Goal: Task Accomplishment & Management: Complete application form

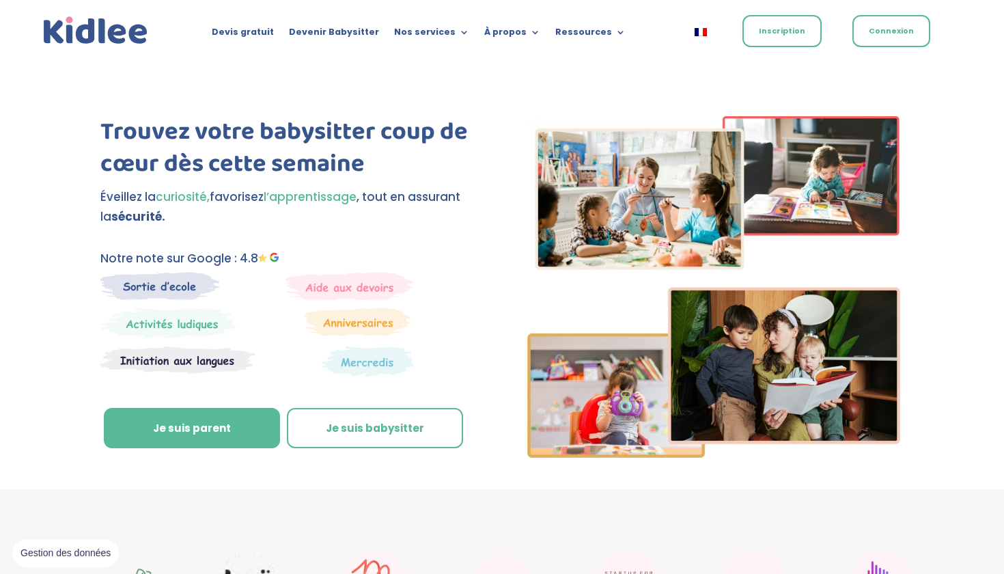
click at [776, 31] on link "Inscription" at bounding box center [781, 31] width 79 height 32
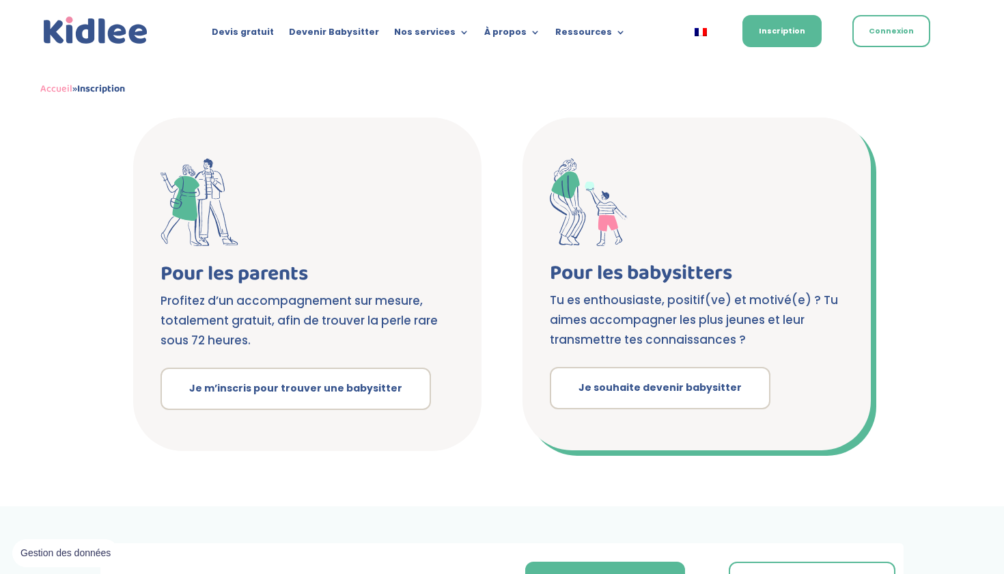
scroll to position [231, 0]
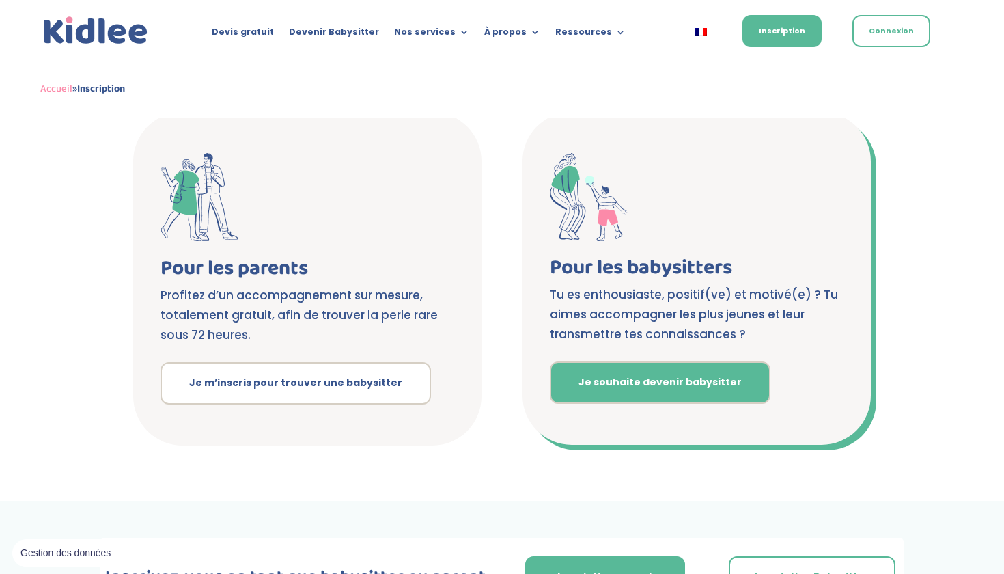
click at [617, 386] on link "Je souhaite devenir babysitter" at bounding box center [660, 382] width 221 height 42
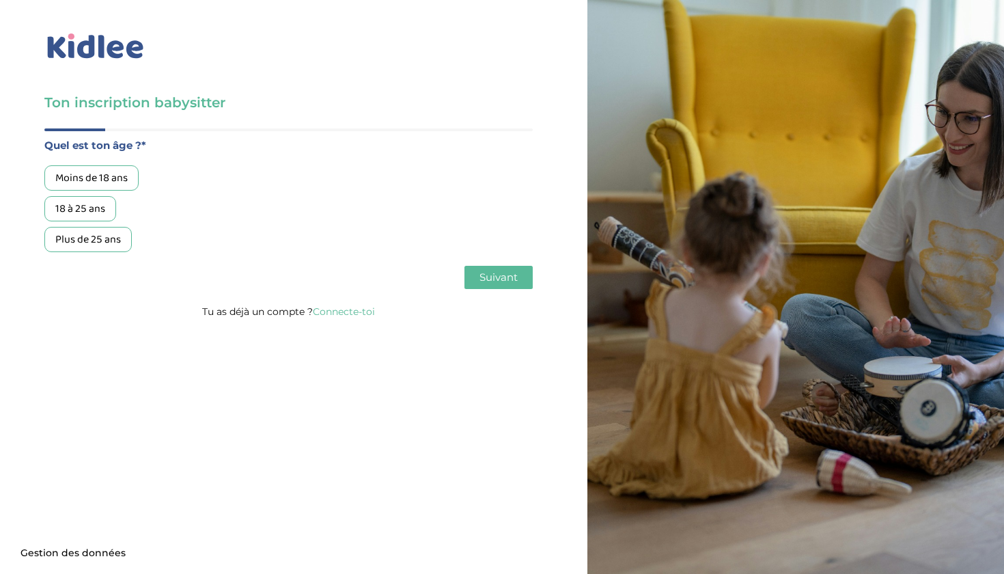
click at [350, 309] on link "Connecte-toi" at bounding box center [344, 311] width 62 height 12
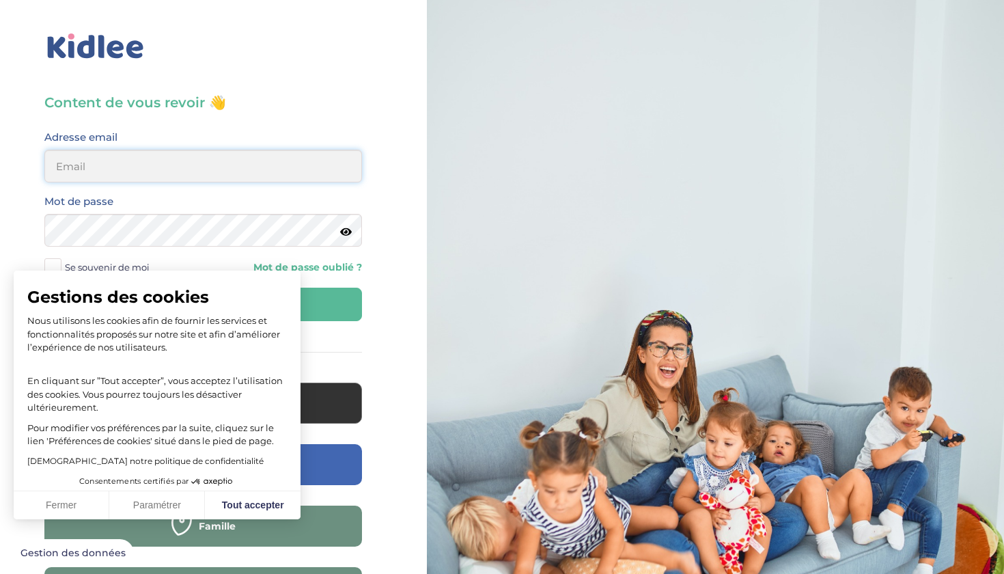
type input "sarrakroune@yahoo.com"
click at [90, 499] on button "Fermer" at bounding box center [62, 505] width 96 height 29
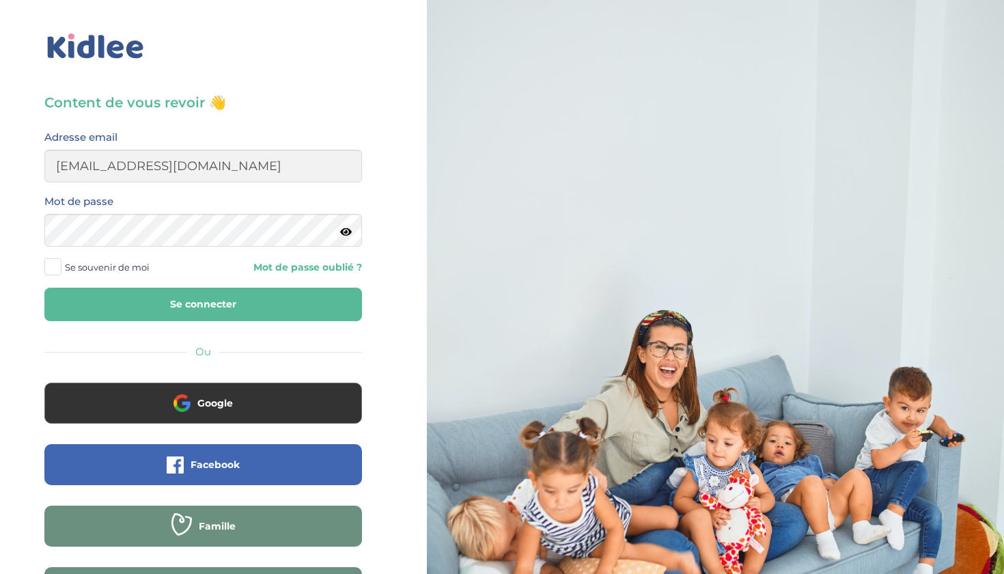
click at [226, 304] on button "Se connecter" at bounding box center [203, 303] width 318 height 33
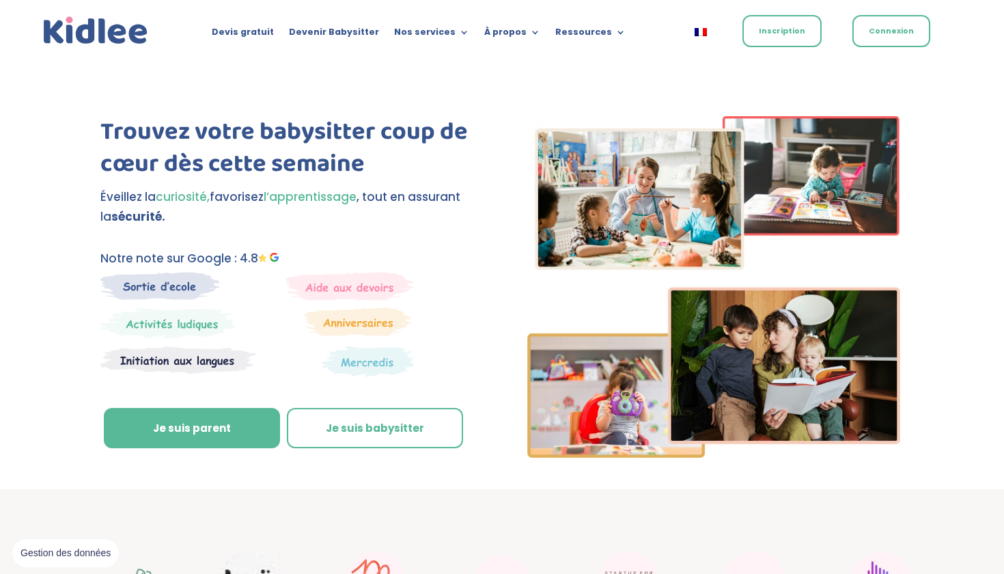
click at [785, 34] on link "Inscription" at bounding box center [781, 31] width 79 height 32
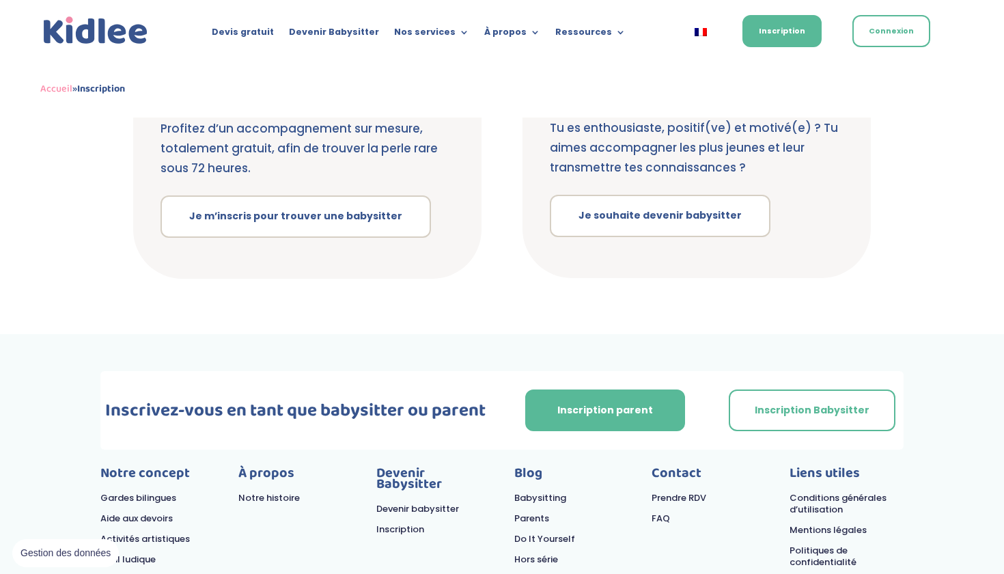
scroll to position [399, 0]
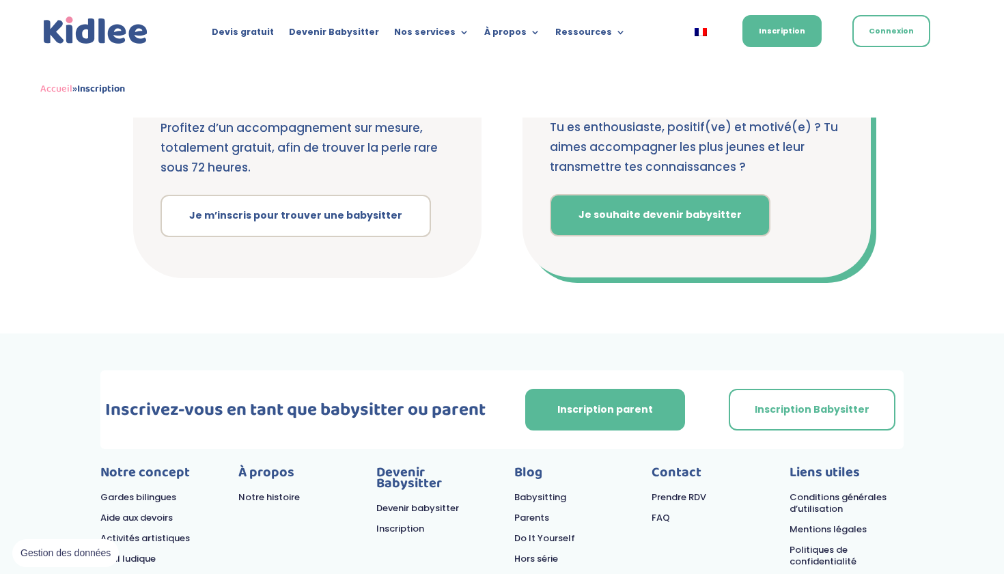
click at [655, 213] on link "Je souhaite devenir babysitter" at bounding box center [660, 215] width 221 height 42
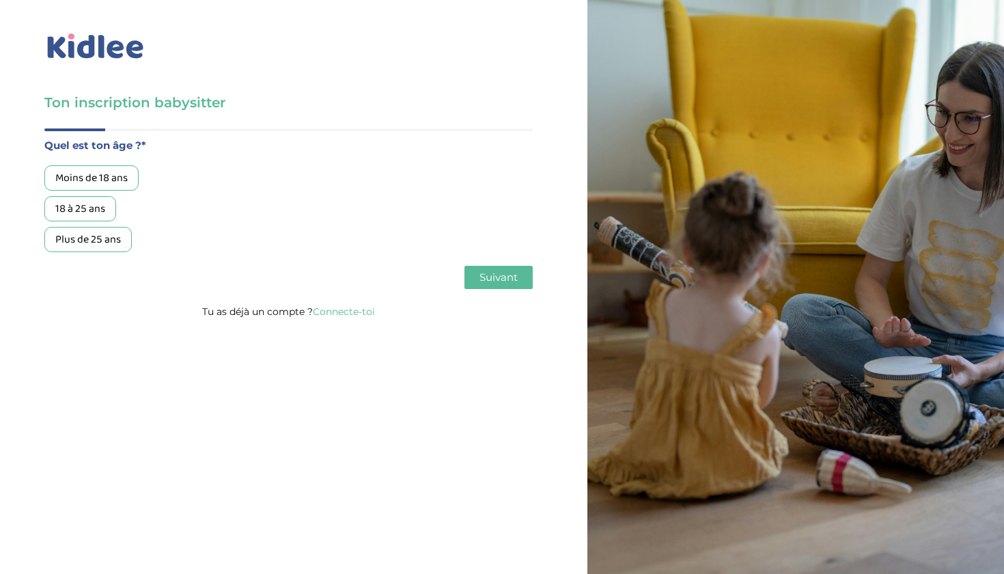
click at [105, 238] on div "Plus de 25 ans" at bounding box center [87, 239] width 87 height 25
click at [511, 279] on span "Suivant" at bounding box center [498, 276] width 38 height 13
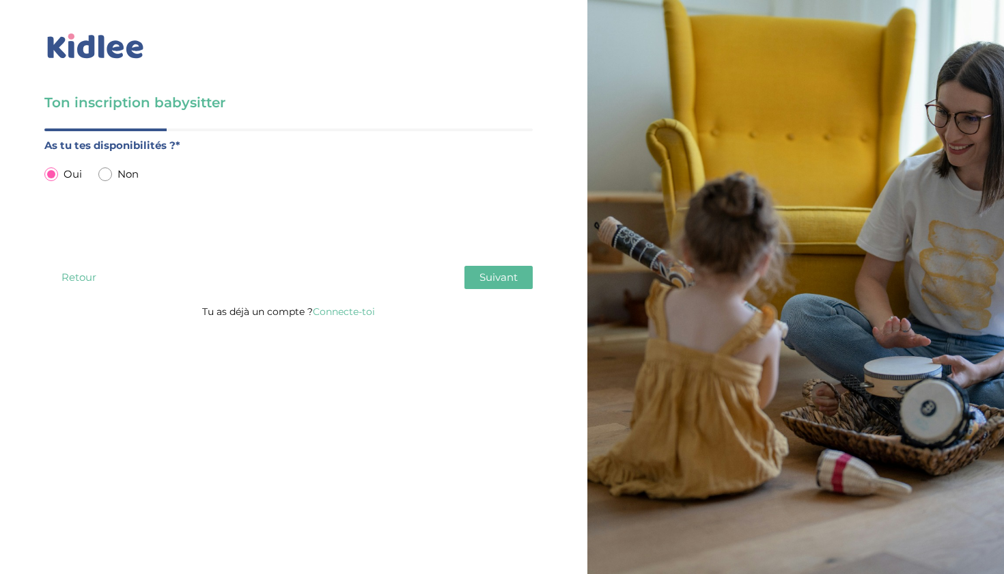
click at [484, 283] on span "Suivant" at bounding box center [498, 276] width 38 height 13
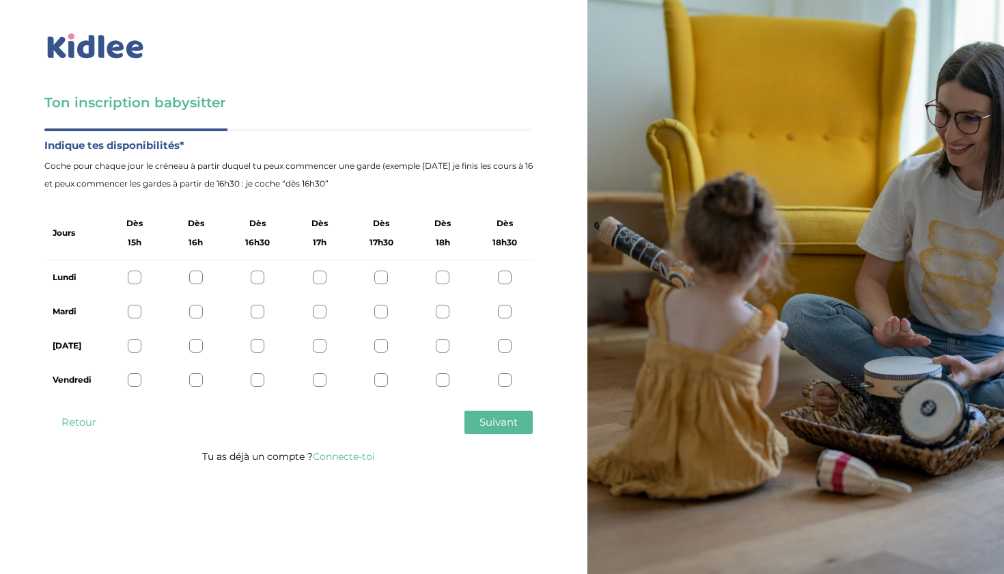
click at [135, 270] on div "Lundi" at bounding box center [288, 277] width 488 height 34
click at [130, 277] on div at bounding box center [135, 277] width 14 height 14
click at [199, 281] on div at bounding box center [196, 277] width 14 height 14
click at [191, 311] on div at bounding box center [196, 312] width 14 height 14
click at [475, 429] on button "Suivant" at bounding box center [498, 421] width 68 height 23
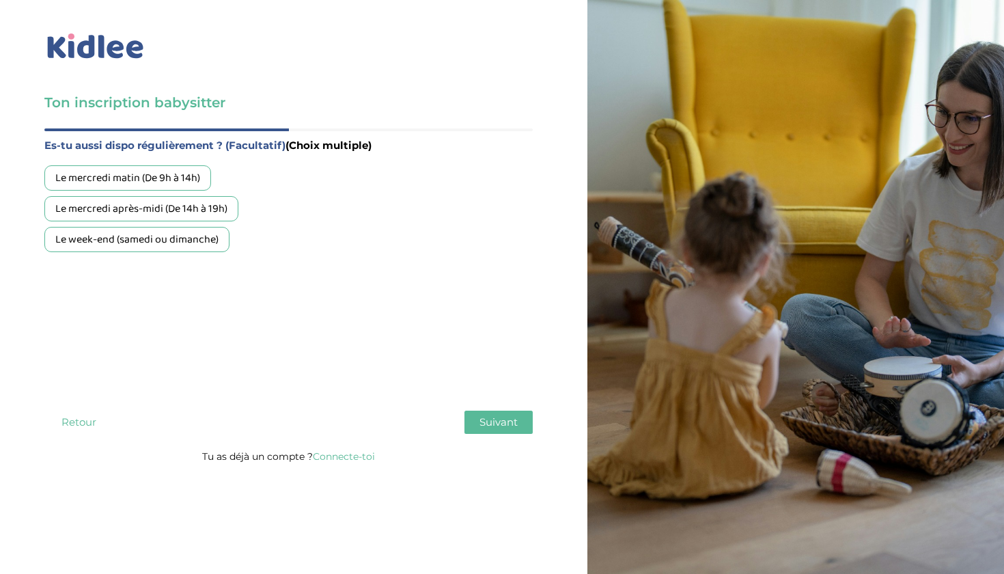
click at [109, 178] on div "Le mercredi matin (De 9h à 14h)" at bounding box center [127, 177] width 167 height 25
click at [115, 212] on div "Le mercredi après-midi (De 14h à 19h)" at bounding box center [141, 208] width 194 height 25
click at [120, 241] on div "Le week-end (samedi ou dimanche)" at bounding box center [136, 239] width 185 height 25
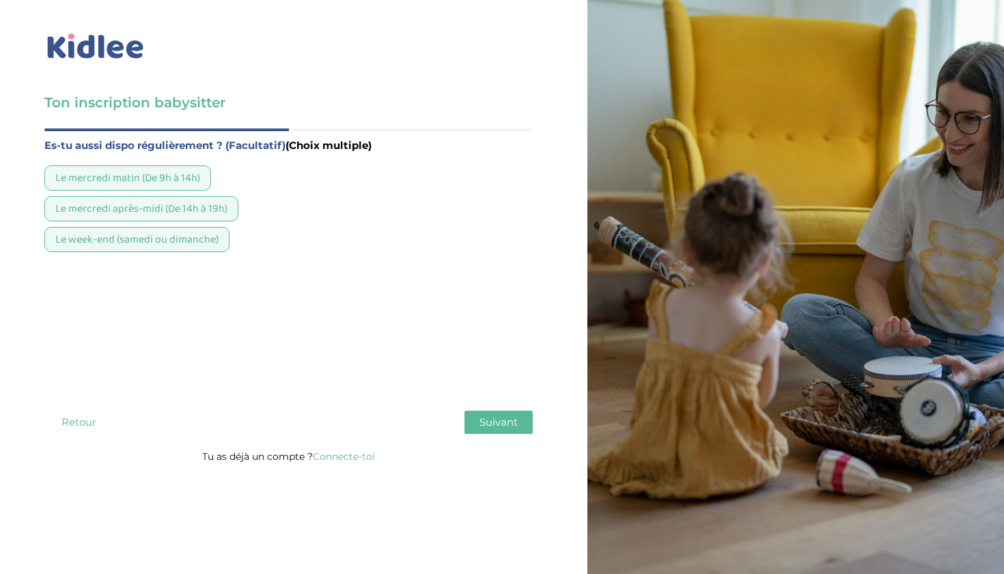
click at [488, 429] on button "Suivant" at bounding box center [498, 421] width 68 height 23
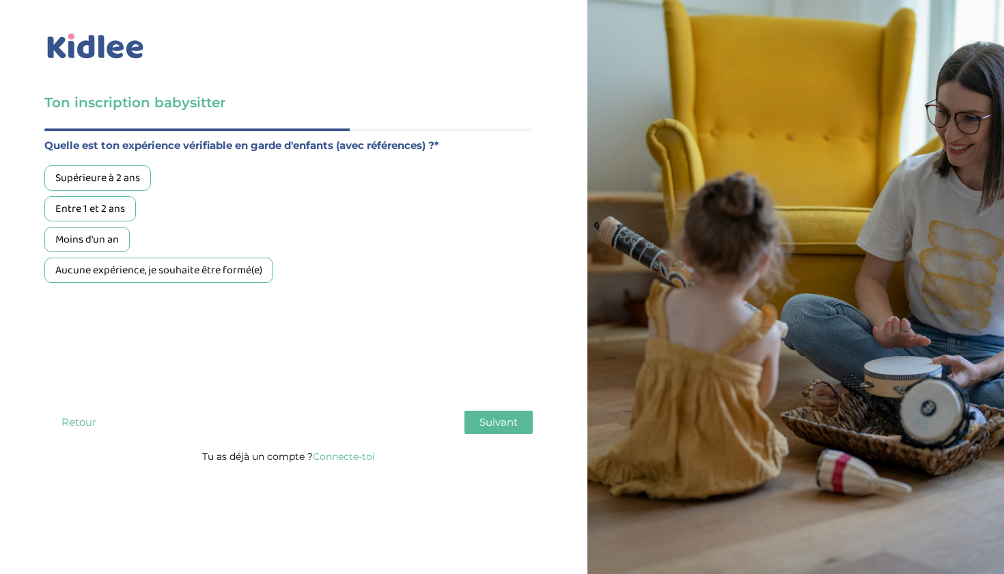
click at [131, 178] on div "Supérieure à 2 ans" at bounding box center [97, 177] width 107 height 25
click at [501, 430] on button "Suivant" at bounding box center [498, 421] width 68 height 23
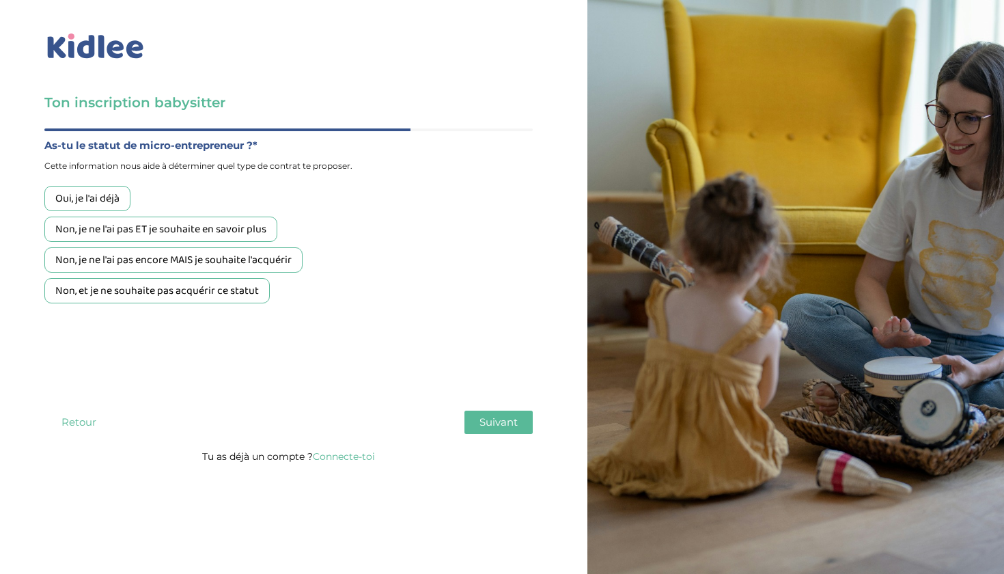
click at [109, 203] on div "Oui, je l'ai déjà" at bounding box center [87, 198] width 86 height 25
click at [497, 421] on span "Suivant" at bounding box center [498, 421] width 38 height 13
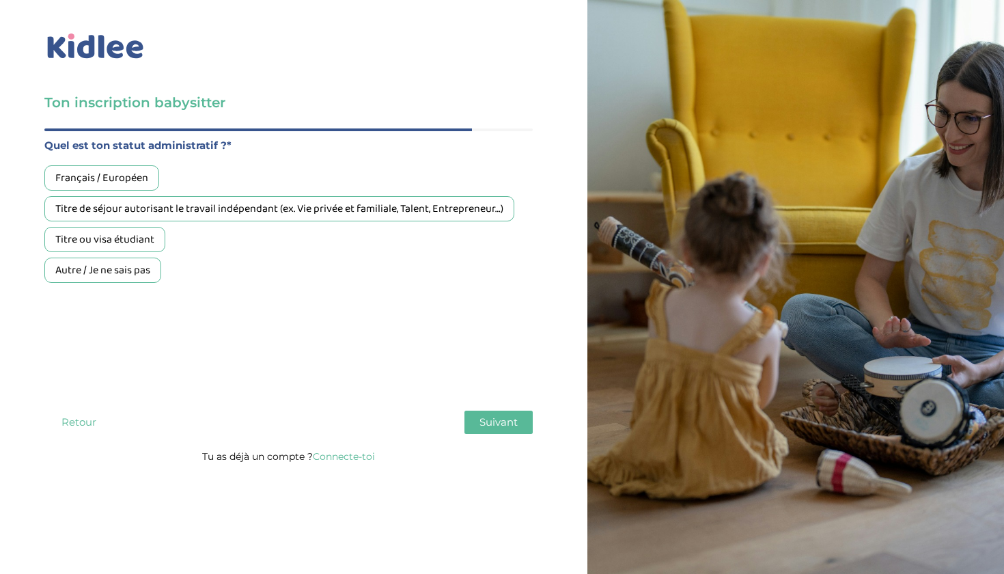
click at [199, 212] on div "Titre de séjour autorisant le travail indépendant (ex. Vie privée et familiale,…" at bounding box center [279, 208] width 470 height 25
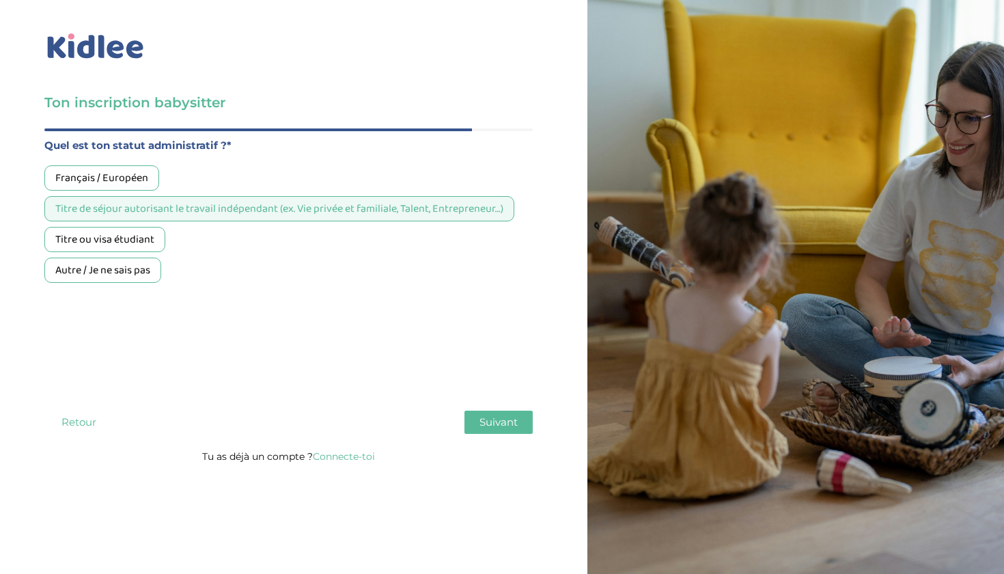
click at [485, 417] on span "Suivant" at bounding box center [498, 421] width 38 height 13
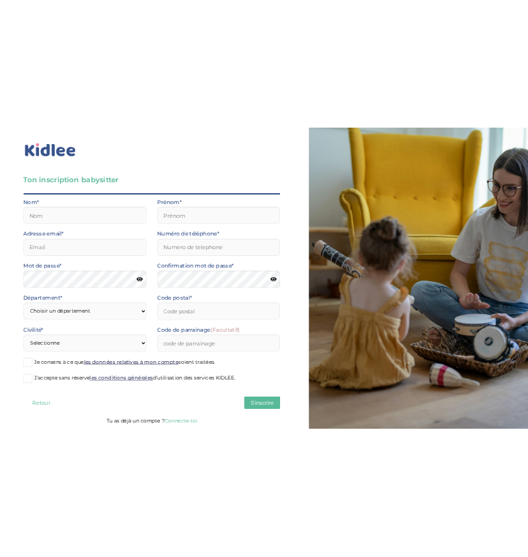
scroll to position [3, 0]
